Goal: Communication & Community: Answer question/provide support

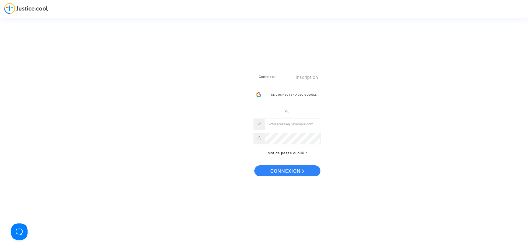
type input "juridique@cozynergy.com"
click at [177, 17] on div "Se connecter Connexion Inscription Se connecter avec Google ou juridique@cozyne…" at bounding box center [264, 125] width 529 height 251
click at [272, 169] on span "Connexion" at bounding box center [287, 171] width 34 height 12
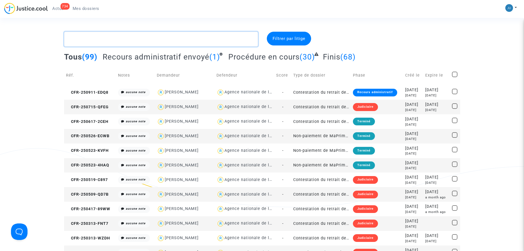
click at [106, 39] on textarea at bounding box center [161, 39] width 194 height 15
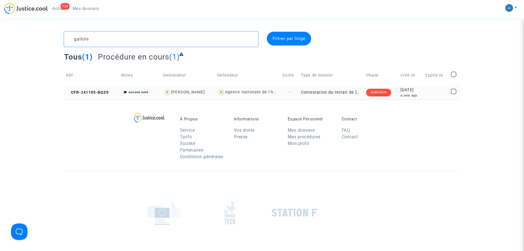
type textarea "gallois"
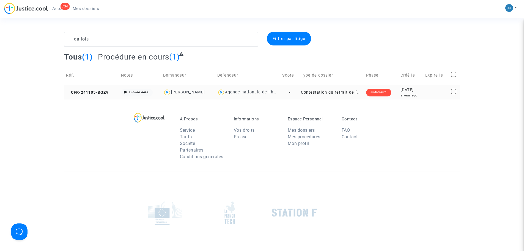
click at [371, 91] on div "Judiciaire" at bounding box center [378, 93] width 25 height 8
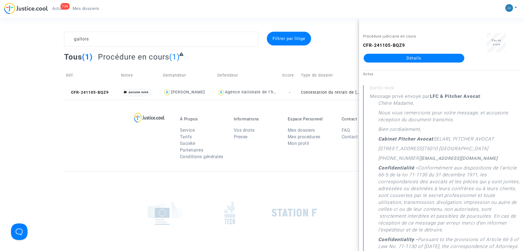
click at [429, 58] on link "Détails" at bounding box center [414, 58] width 101 height 9
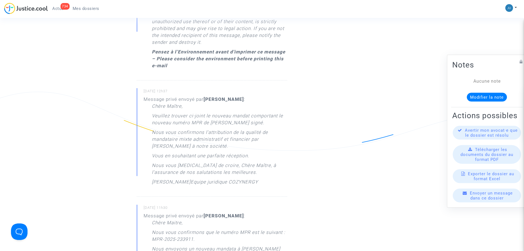
scroll to position [358, 0]
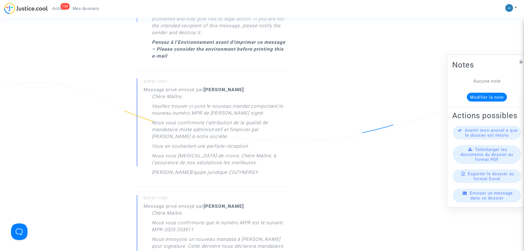
drag, startPoint x: 152, startPoint y: 89, endPoint x: 280, endPoint y: 170, distance: 151.7
click at [280, 170] on div "Chère Maître, [PERSON_NAME] trouver ci-joint le nouveau mandat comportant le no…" at bounding box center [219, 135] width 135 height 85
copy div "Chère Maître, [PERSON_NAME] trouver ci-joint le nouveau mandat comportant le no…"
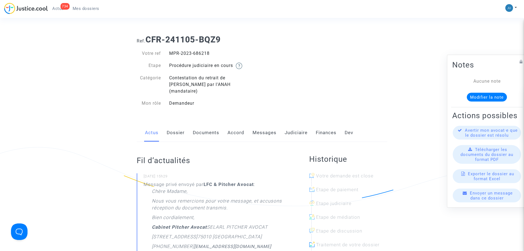
scroll to position [0, 0]
click at [80, 9] on span "Mes dossiers" at bounding box center [86, 8] width 27 height 5
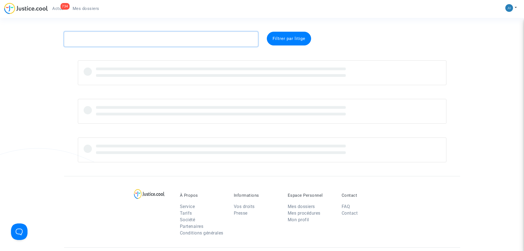
click at [111, 42] on textarea at bounding box center [161, 39] width 194 height 15
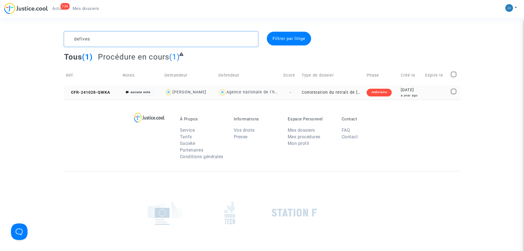
type textarea "defives"
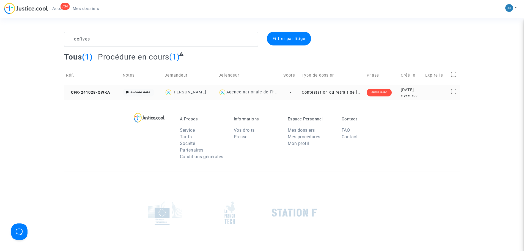
click at [309, 99] on td "Contestation du retrait de [PERSON_NAME] par l'ANAH (mandataire)" at bounding box center [332, 92] width 65 height 15
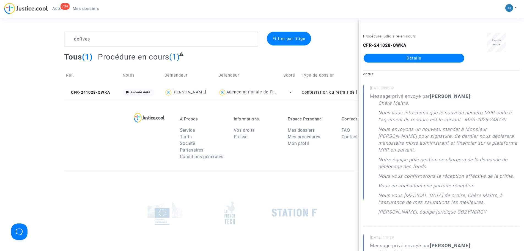
click at [430, 56] on link "Détails" at bounding box center [414, 58] width 101 height 9
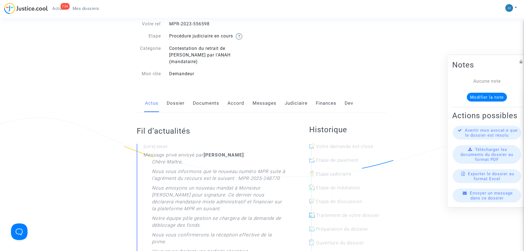
scroll to position [83, 0]
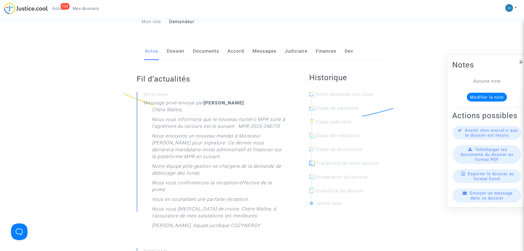
click at [263, 42] on link "Messages" at bounding box center [265, 51] width 24 height 18
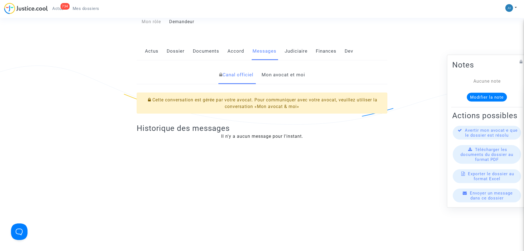
click at [292, 68] on link "Mon avocat et moi" at bounding box center [283, 75] width 43 height 18
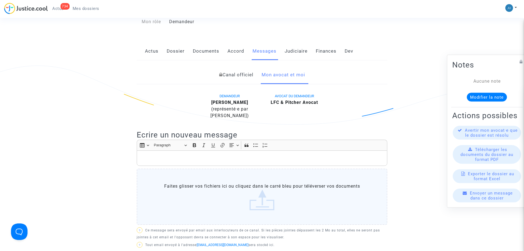
click at [178, 155] on p "Rich Text Editor, main" at bounding box center [262, 158] width 245 height 7
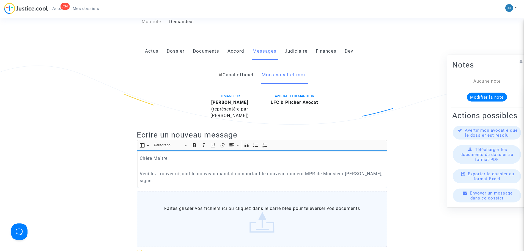
click at [235, 170] on p "Veuillez trouver ci-joint le nouveau mandat comportant le nouveau numéro MPR de…" at bounding box center [262, 177] width 245 height 14
click at [383, 170] on p "Veuillez trouver ci-joint le nouveau mandat, comportant le nouveau numéro MPR d…" at bounding box center [262, 177] width 245 height 14
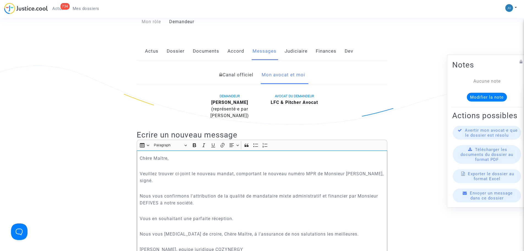
click at [199, 246] on p "[PERSON_NAME], equipe juridique COZYNERGY" at bounding box center [262, 249] width 245 height 7
click at [195, 246] on p "[PERSON_NAME], equipe juridique COZYNERGY" at bounding box center [262, 249] width 245 height 7
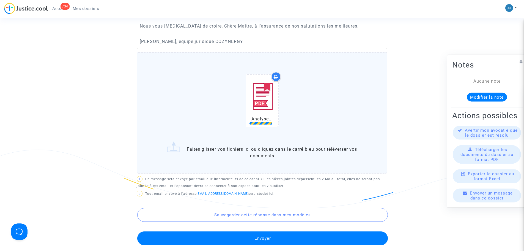
scroll to position [330, 0]
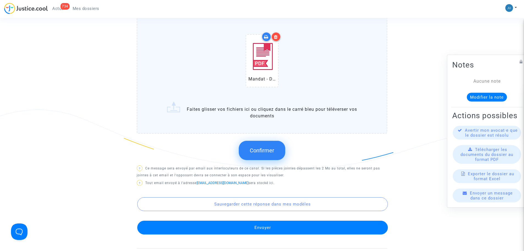
click at [257, 141] on button "Confirmer" at bounding box center [262, 150] width 47 height 19
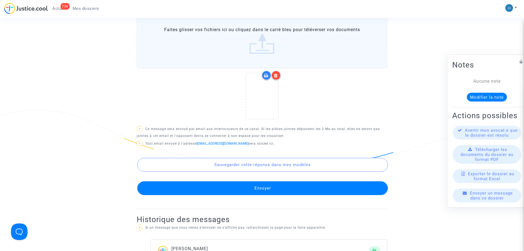
click at [271, 181] on button "Envoyer" at bounding box center [262, 188] width 251 height 14
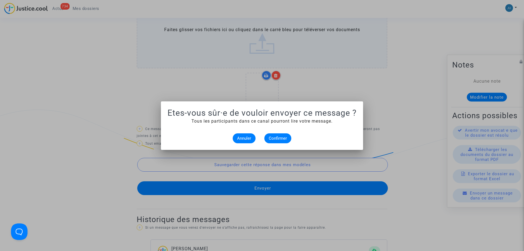
scroll to position [0, 0]
click at [279, 143] on mat-dialog-container "Etes-vous sûr·e de vouloir envoyer ce message ? Tous les participants dans ce c…" at bounding box center [262, 125] width 202 height 48
click at [280, 141] on button "Confirmer" at bounding box center [278, 138] width 27 height 10
